Goal: Task Accomplishment & Management: Use online tool/utility

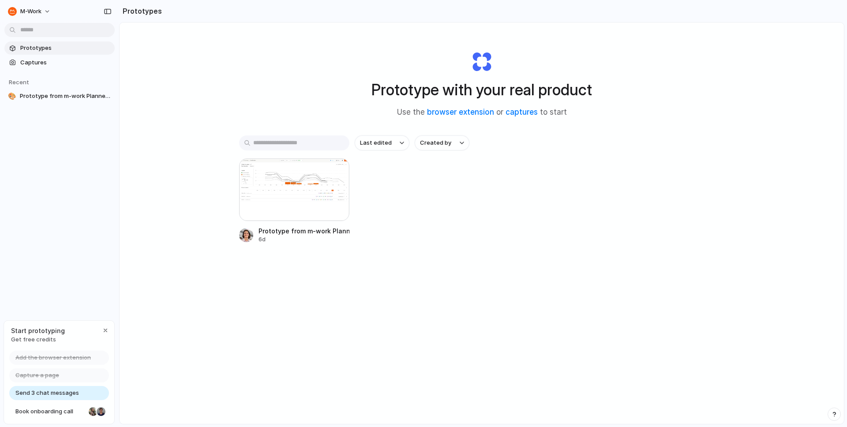
click at [172, 208] on div "Prototype with your real product Use the browser extension or captures to start…" at bounding box center [482, 246] width 724 height 448
click at [260, 201] on div at bounding box center [294, 189] width 110 height 63
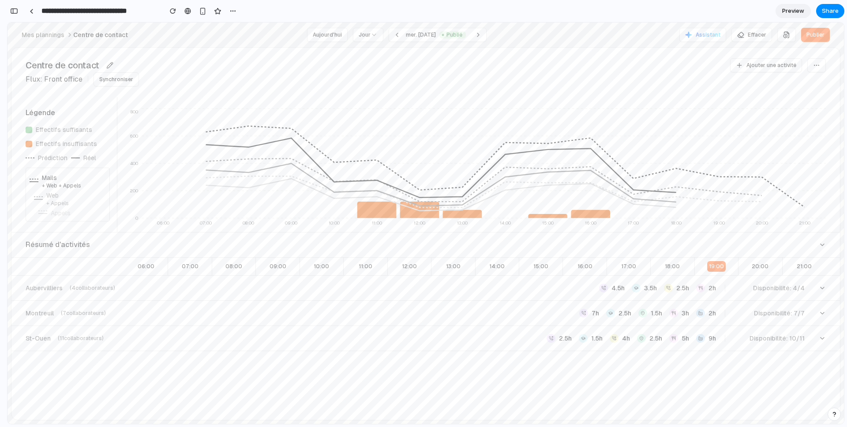
click at [171, 38] on div "Mes plannings Centre de contact Aujourd'hui Jour mer. [DATE] Publié Assistant E…" at bounding box center [426, 34] width 808 height 25
click at [144, 35] on div "Mes plannings Centre de contact Aujourd'hui Jour mer. [DATE] Publié Assistant E…" at bounding box center [426, 34] width 808 height 25
click at [807, 39] on button "Publier" at bounding box center [815, 35] width 29 height 14
click at [754, 70] on button "Ajouter une activité" at bounding box center [766, 65] width 72 height 14
click at [553, 351] on div "Centre de contact Flux: Front office Synchroniser Ajouter une activité Légende …" at bounding box center [425, 233] width 829 height 373
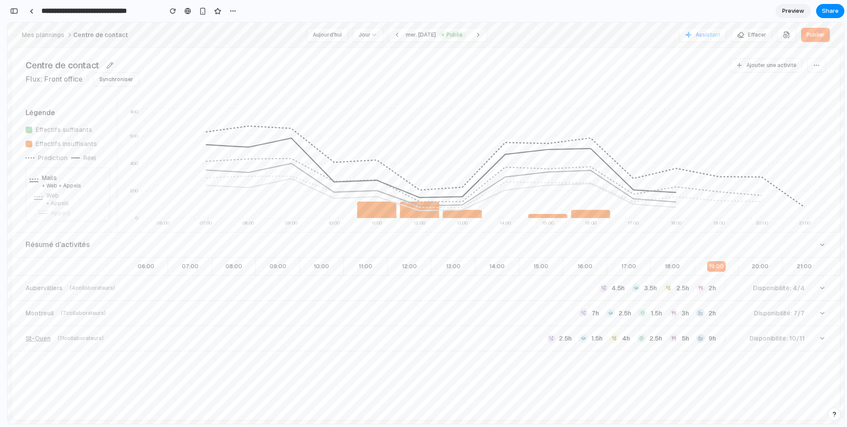
click at [546, 342] on div "St-Ouen ( 11 collaborateurs) 2.5h 1.5h 4h 2.5h 5h 9h Disponibilité: 10/11" at bounding box center [422, 338] width 793 height 11
click at [16, 10] on div "button" at bounding box center [14, 11] width 8 height 6
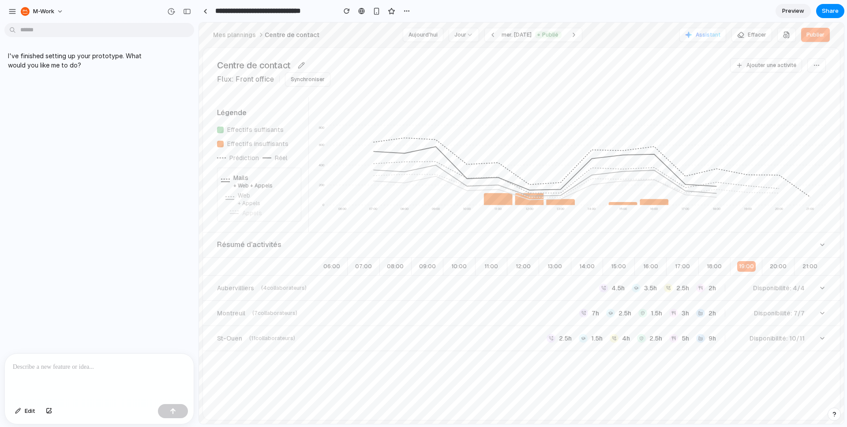
click at [88, 378] on div at bounding box center [99, 377] width 189 height 47
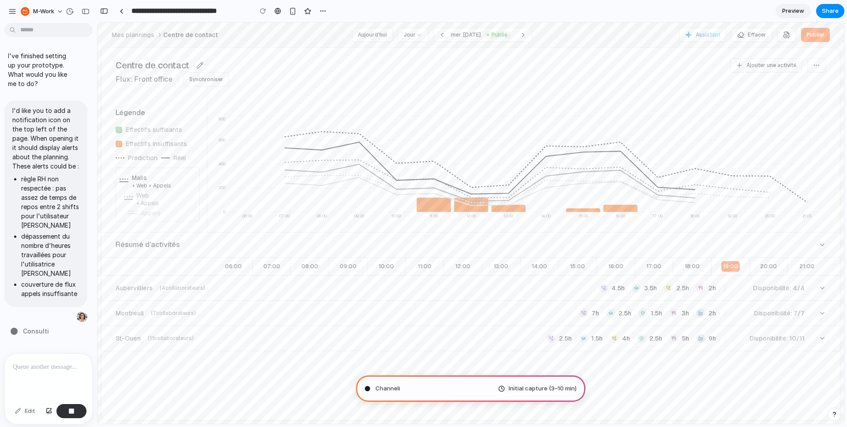
scroll to position [2, 0]
type input "**********"
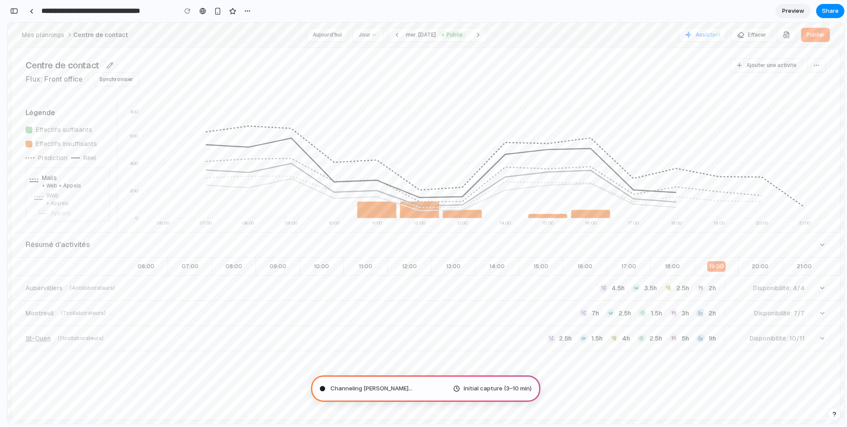
click at [126, 335] on div "St-Ouen ( 11 collaborateurs) 2.5h 1.5h 4h 2.5h 5h 9h Disponibilité: 10/11" at bounding box center [422, 338] width 793 height 11
click at [20, 11] on button "button" at bounding box center [14, 11] width 14 height 14
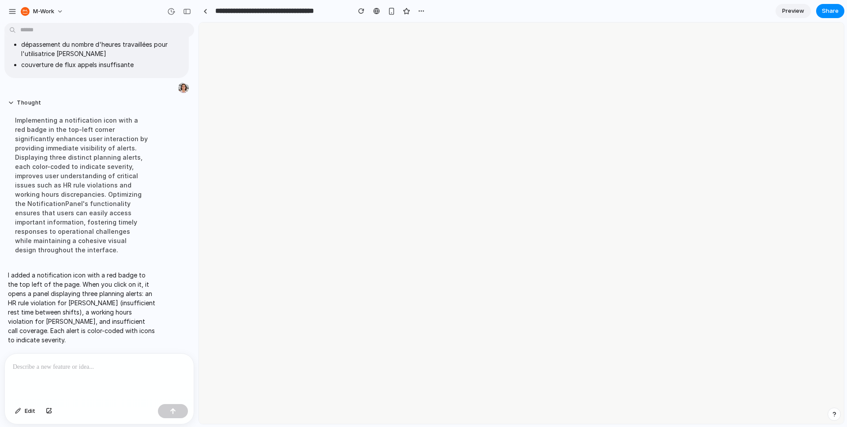
scroll to position [0, 0]
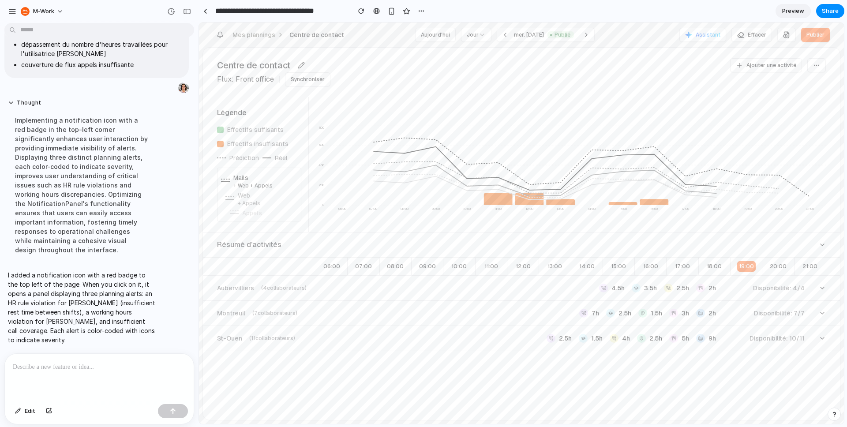
click at [220, 34] on icon "Notifications" at bounding box center [220, 34] width 7 height 7
click at [443, 99] on div "Légende Effectifs suffisants Effectifs insuffisants Prédiction Réel Mails + Web…" at bounding box center [521, 164] width 637 height 135
click at [220, 37] on icon "Notifications" at bounding box center [220, 37] width 1 height 0
click at [791, 18] on link "Preview" at bounding box center [792, 11] width 35 height 14
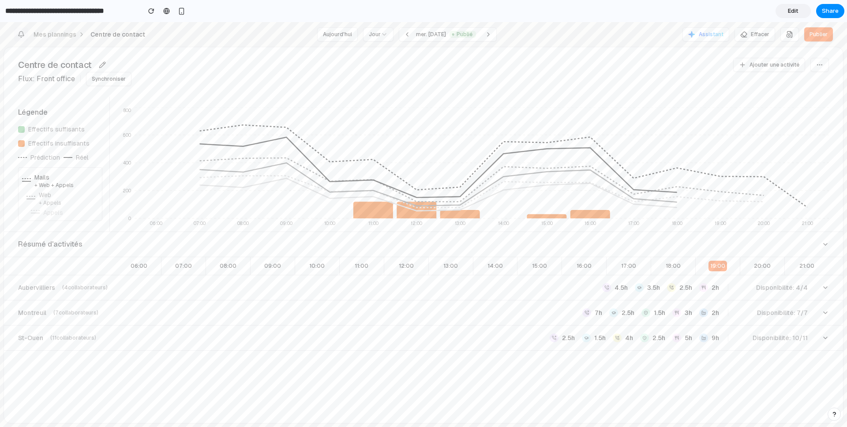
click at [19, 33] on icon "Notifications" at bounding box center [21, 34] width 7 height 7
click at [137, 26] on div "Notifications 3 alertes Règle RH non respectée Pas assez de temps de repos entr…" at bounding box center [423, 34] width 818 height 25
click at [27, 32] on button "Notifications" at bounding box center [21, 34] width 14 height 14
click at [51, 88] on p "Pas assez de temps de repos entre 2 shifts pour l'utilisateur [PERSON_NAME]" at bounding box center [105, 90] width 142 height 14
click at [222, 60] on div "Centre de contact Flux: Front office Synchroniser Ajouter une activité" at bounding box center [423, 71] width 839 height 49
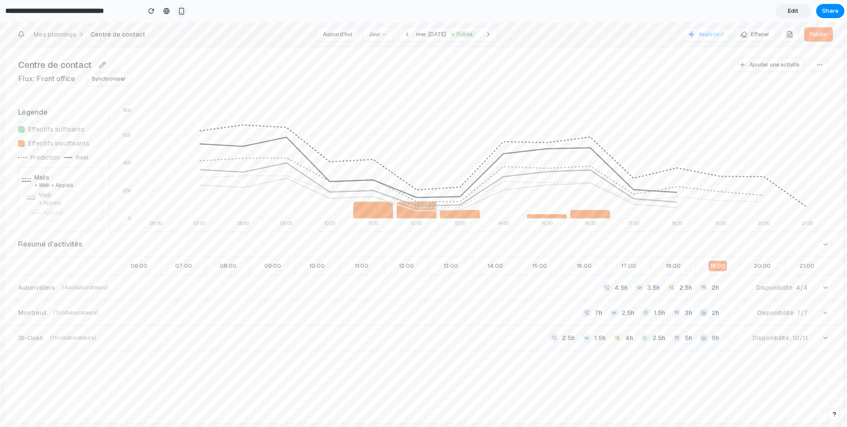
click at [181, 11] on div "button" at bounding box center [181, 10] width 7 height 7
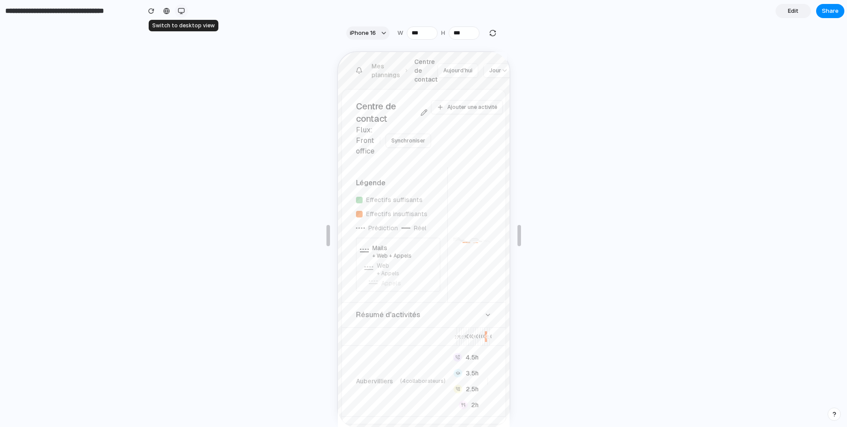
click at [181, 11] on div "button" at bounding box center [181, 10] width 7 height 7
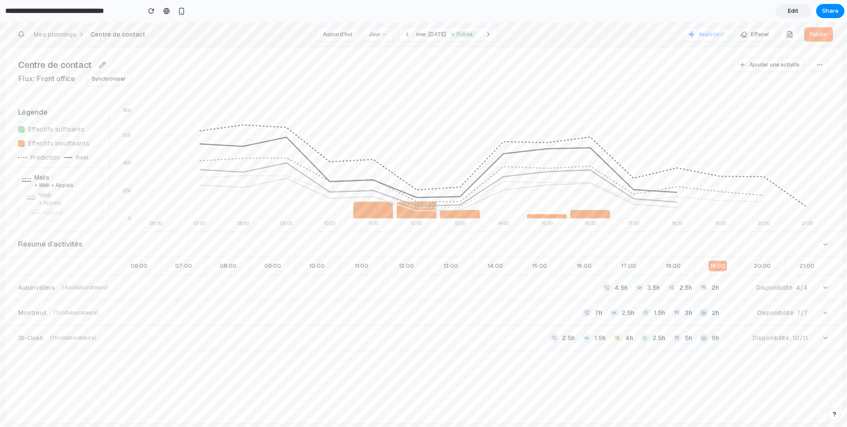
click at [791, 15] on span "Edit" at bounding box center [793, 11] width 11 height 9
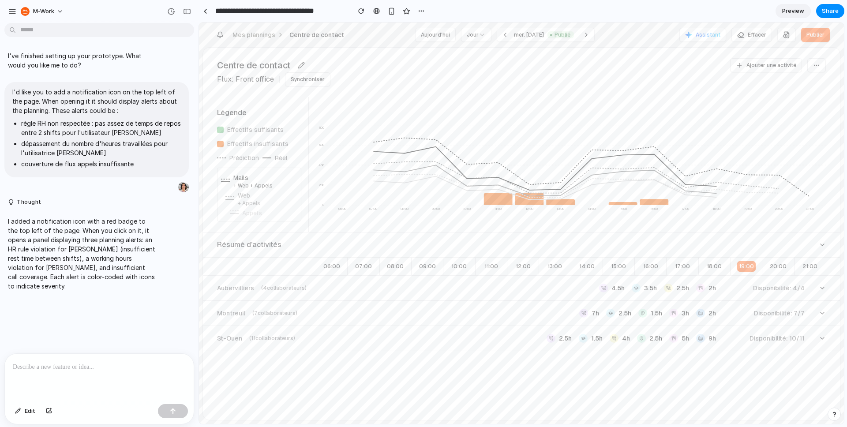
click at [40, 371] on p at bounding box center [99, 367] width 173 height 11
click at [580, 109] on icon "06:00 07:00 08:00 09:00 10:00 11:00 12:00 13:00 14:00 15:00 16:00 17:00 18:00 1…" at bounding box center [567, 170] width 517 height 124
click at [821, 29] on button "Publier" at bounding box center [815, 35] width 29 height 14
click at [817, 34] on button "Publier" at bounding box center [815, 35] width 29 height 14
click at [752, 60] on button "Ajouter une activité" at bounding box center [766, 65] width 72 height 14
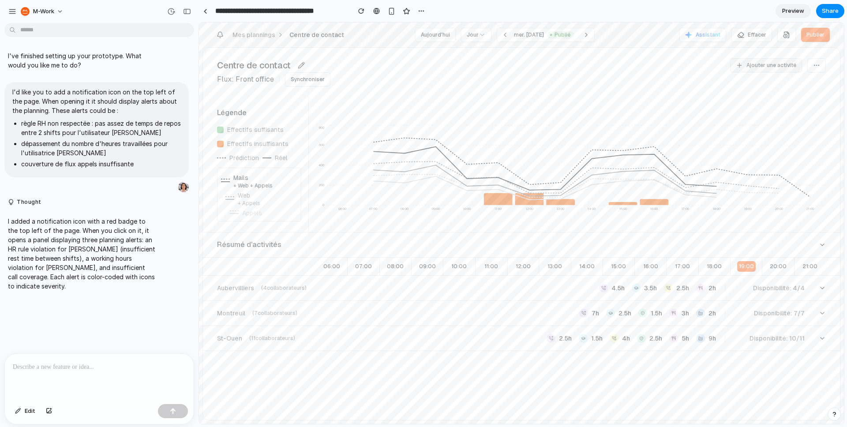
click at [752, 60] on button "Ajouter une activité" at bounding box center [766, 65] width 72 height 14
click at [725, 60] on div "Centre de contact Flux: Front office Synchroniser Ajouter une activité" at bounding box center [521, 72] width 637 height 49
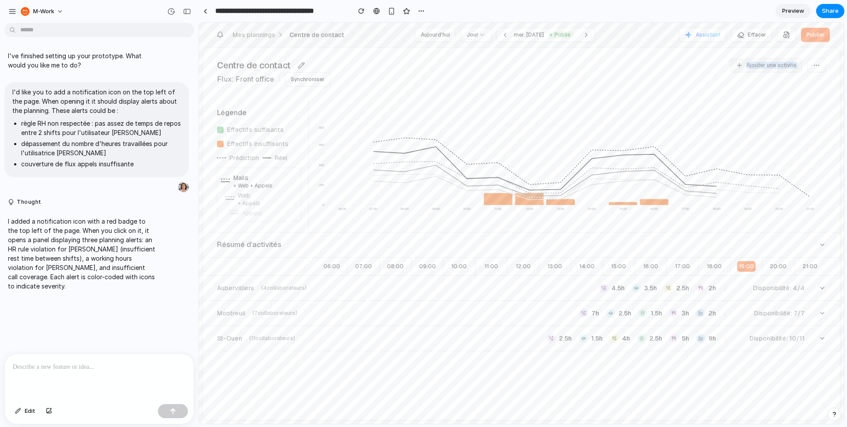
click at [759, 65] on button "Ajouter une activité" at bounding box center [766, 65] width 72 height 14
click at [681, 66] on div "Centre de contact Flux: Front office Synchroniser Ajouter une activité" at bounding box center [521, 72] width 637 height 49
click at [710, 34] on span "Assistant" at bounding box center [707, 34] width 25 height 7
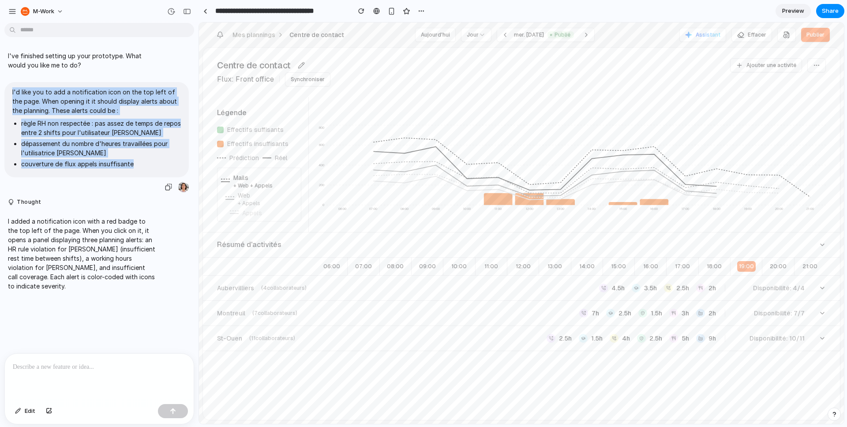
drag, startPoint x: 153, startPoint y: 166, endPoint x: 4, endPoint y: 95, distance: 165.3
click at [4, 95] on div "I'd like you to add a notification icon on the top left of the page. When openi…" at bounding box center [96, 129] width 184 height 95
copy span "I'd like you to add a notification icon on the top left of the page. When openi…"
